Goal: Task Accomplishment & Management: Use online tool/utility

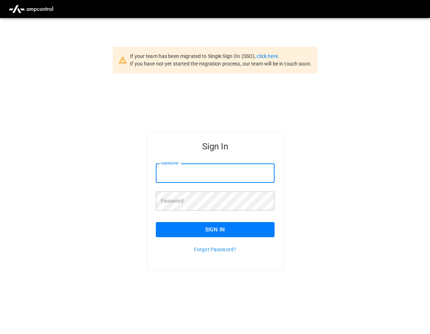
click at [209, 170] on input "Username" at bounding box center [215, 173] width 119 height 19
click at [238, 175] on input "Username" at bounding box center [215, 173] width 119 height 19
click at [241, 173] on input "Username" at bounding box center [215, 173] width 119 height 19
type input "**********"
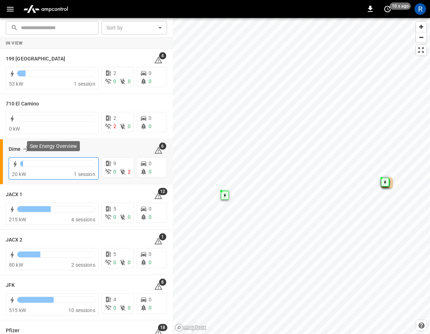
scroll to position [3, 0]
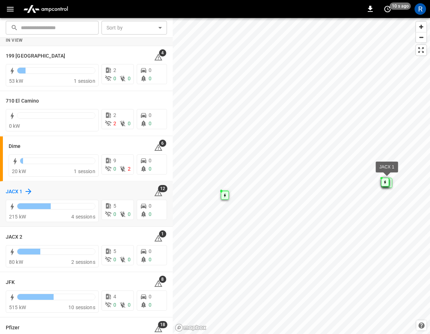
click at [31, 191] on icon at bounding box center [28, 191] width 9 height 9
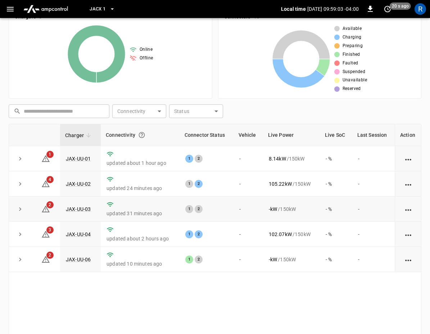
scroll to position [112, 0]
click at [84, 181] on link "JAX-UU-02" at bounding box center [78, 183] width 28 height 9
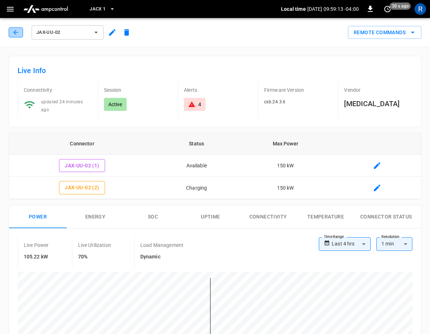
click at [17, 33] on icon "button" at bounding box center [15, 32] width 7 height 7
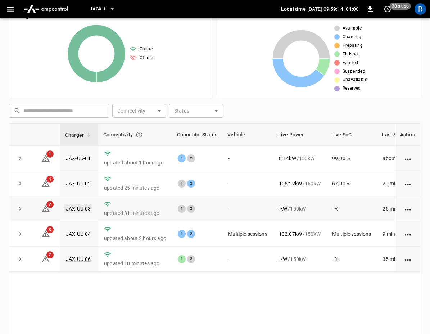
click at [85, 209] on link "JAX-UU-03" at bounding box center [78, 209] width 28 height 9
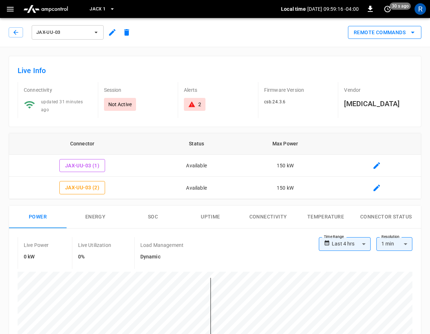
click at [407, 32] on button "Remote Commands" at bounding box center [384, 32] width 73 height 13
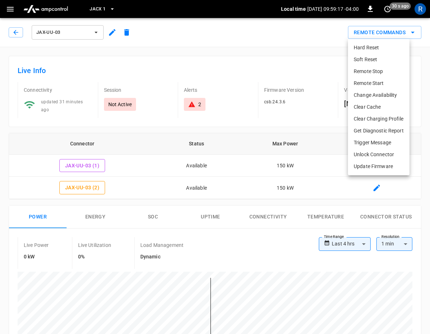
click at [381, 92] on li "Change Availability" at bounding box center [379, 95] width 62 height 12
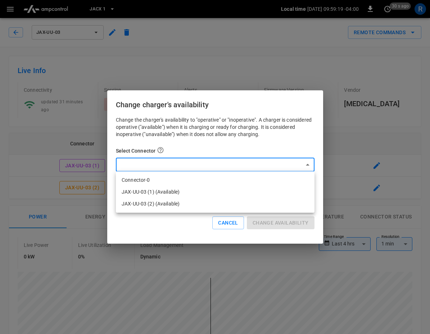
click at [214, 201] on li "JAX-UU-03 (2) (Available)" at bounding box center [215, 204] width 199 height 12
type input "**********"
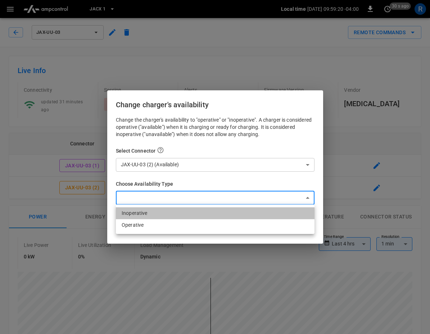
click at [170, 217] on li "Inoperative" at bounding box center [215, 213] width 199 height 12
type input "**********"
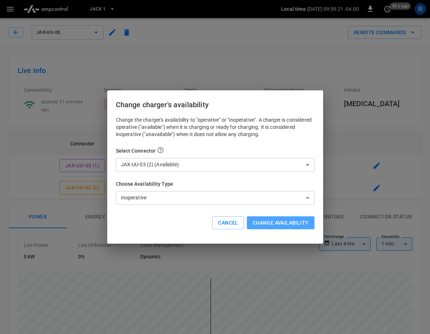
click at [278, 221] on button "Change availability" at bounding box center [281, 222] width 68 height 13
